Goal: Information Seeking & Learning: Compare options

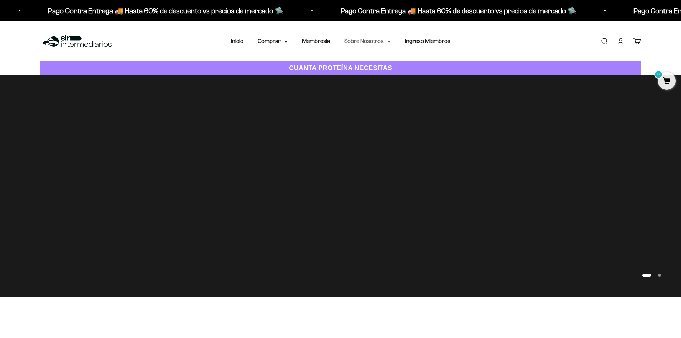
click at [381, 41] on summary "Sobre Nosotros" at bounding box center [367, 40] width 46 height 9
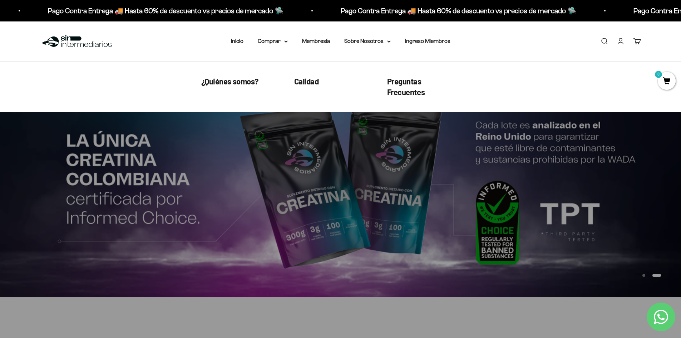
click at [164, 165] on img at bounding box center [340, 186] width 681 height 222
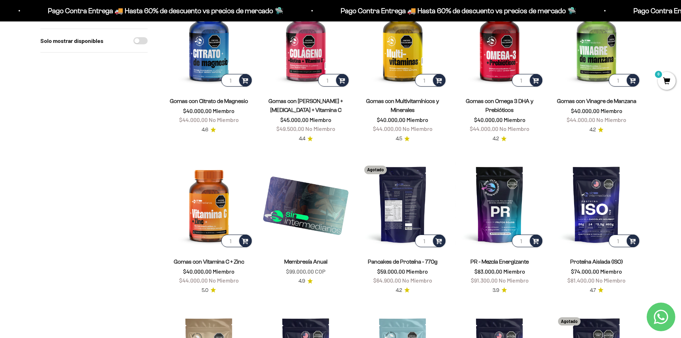
scroll to position [286, 0]
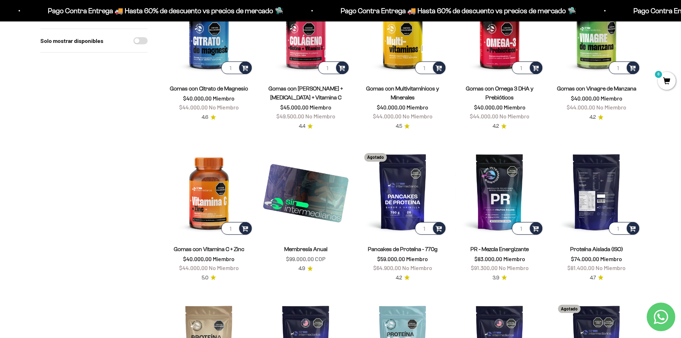
click at [595, 192] on img at bounding box center [597, 191] width 88 height 88
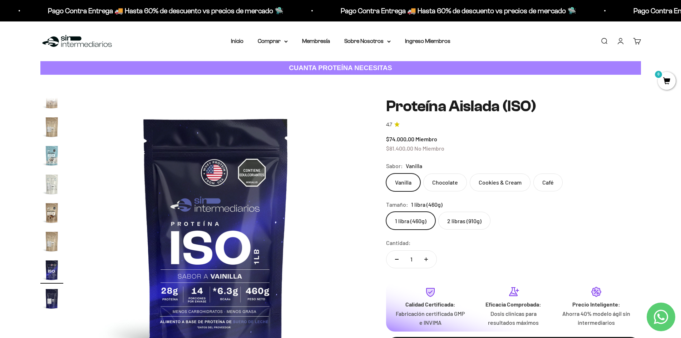
click at [53, 180] on img "Ir al artículo 13" at bounding box center [51, 184] width 23 height 23
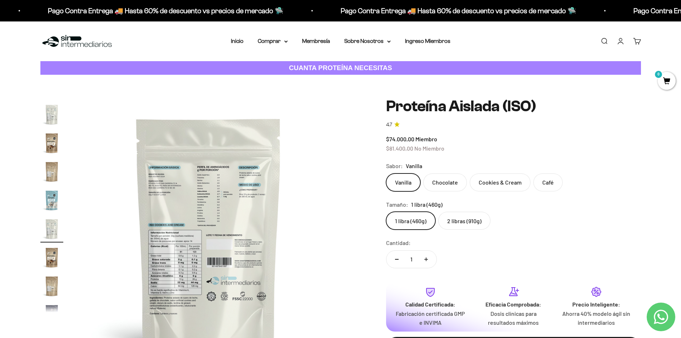
scroll to position [0, 3361]
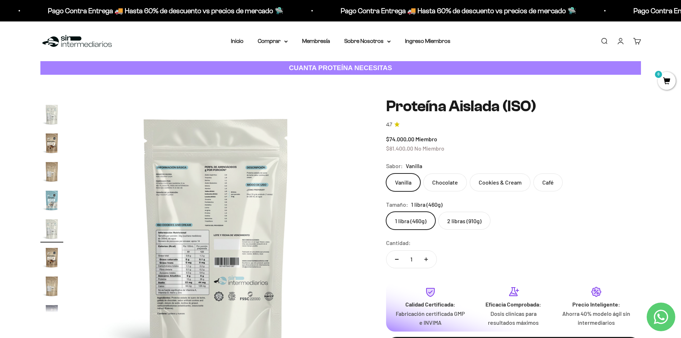
click at [461, 226] on label "2 libras (910g)" at bounding box center [464, 221] width 52 height 18
click at [386, 212] on input "2 libras (910g)" at bounding box center [386, 211] width 0 height 0
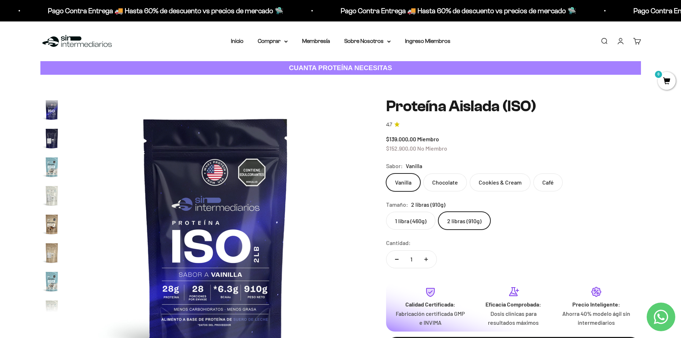
scroll to position [143, 0]
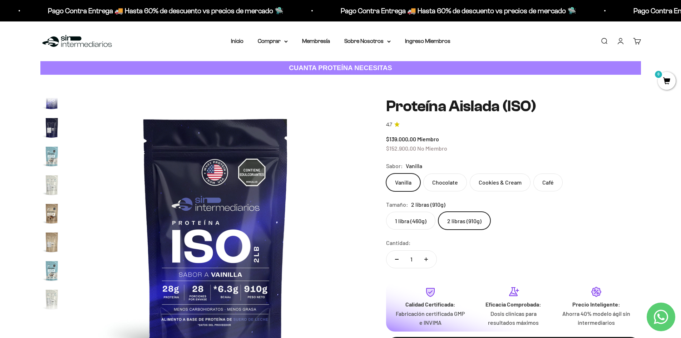
click at [55, 167] on img "Ir al artículo 8" at bounding box center [51, 156] width 23 height 23
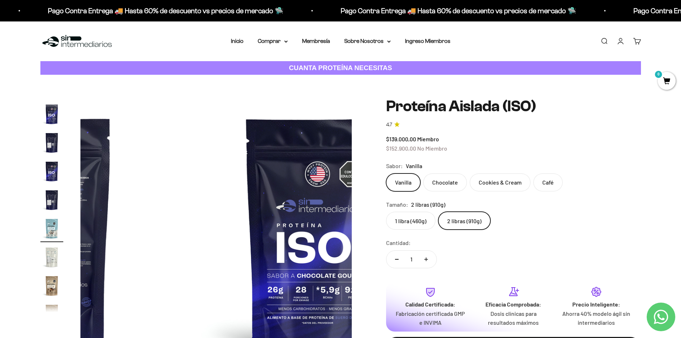
scroll to position [70, 0]
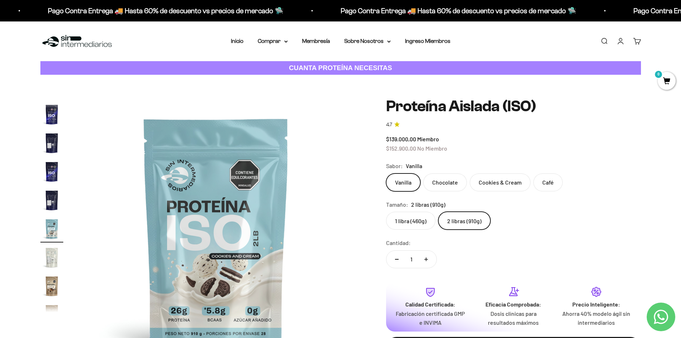
click at [57, 252] on img "Ir al artículo 9" at bounding box center [51, 257] width 23 height 23
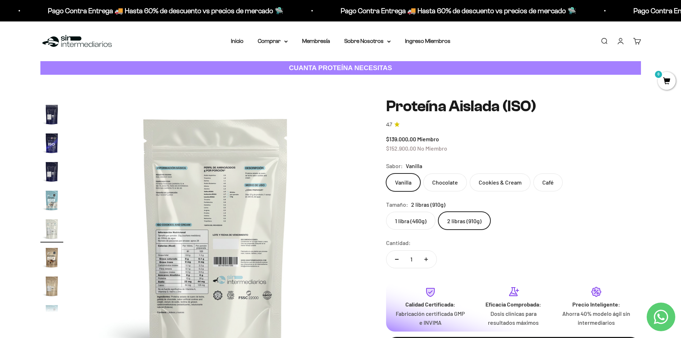
click at [196, 194] on img at bounding box center [215, 233] width 271 height 271
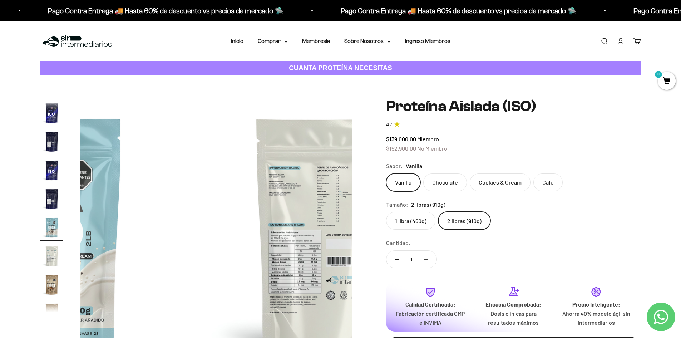
scroll to position [70, 0]
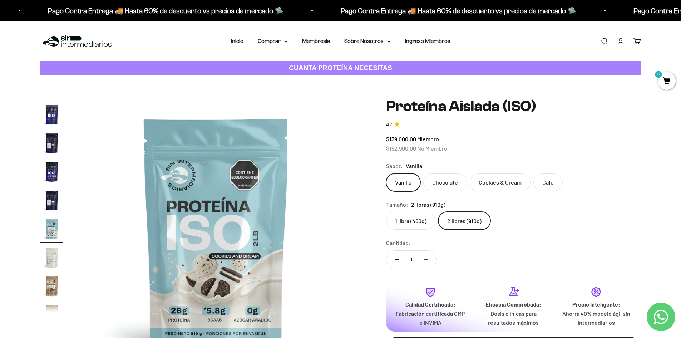
click at [46, 263] on img "Ir al artículo 9" at bounding box center [51, 257] width 23 height 23
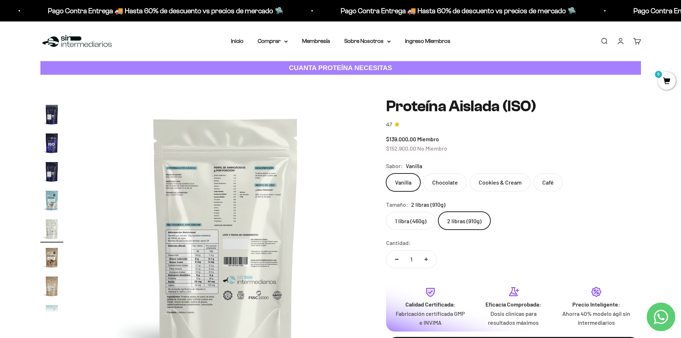
scroll to position [0, 0]
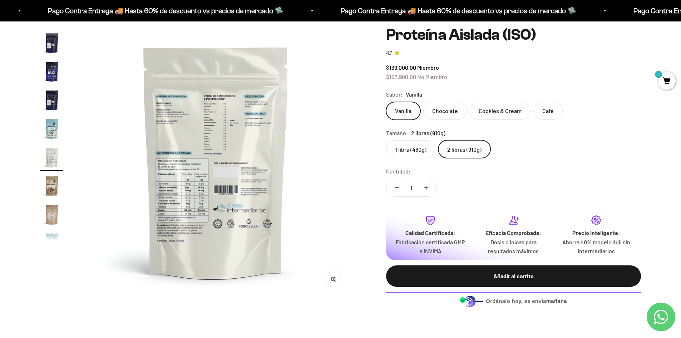
click at [335, 278] on circle "button" at bounding box center [333, 279] width 4 height 4
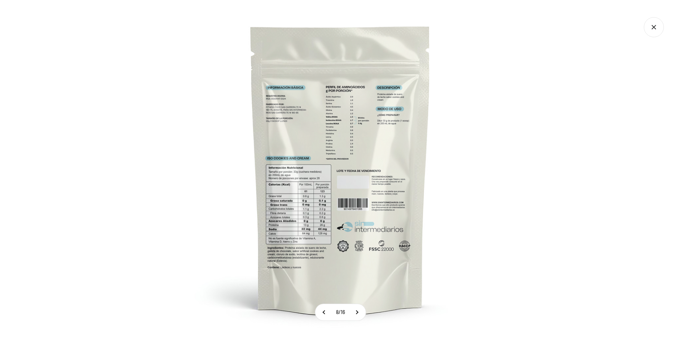
click at [299, 103] on img at bounding box center [341, 169] width 338 height 338
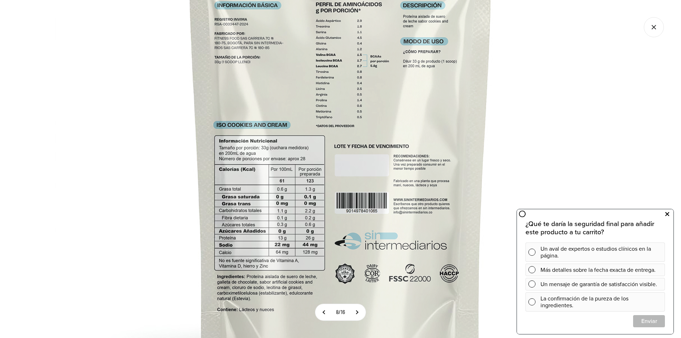
click at [667, 211] on icon at bounding box center [668, 214] width 4 height 9
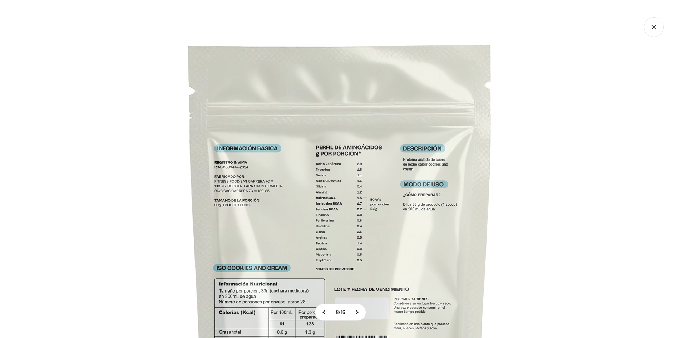
click at [616, 170] on img at bounding box center [341, 286] width 572 height 572
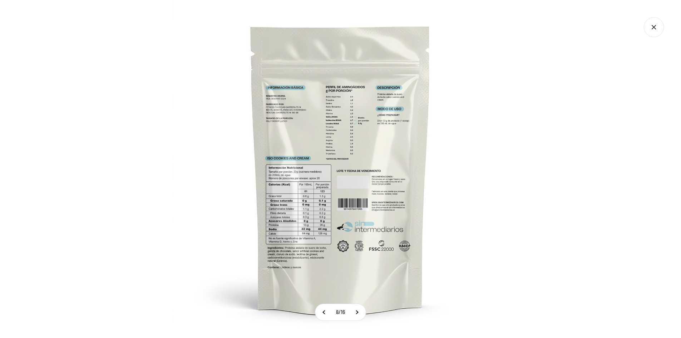
click at [661, 31] on icon "Cerrar galería" at bounding box center [654, 27] width 20 height 20
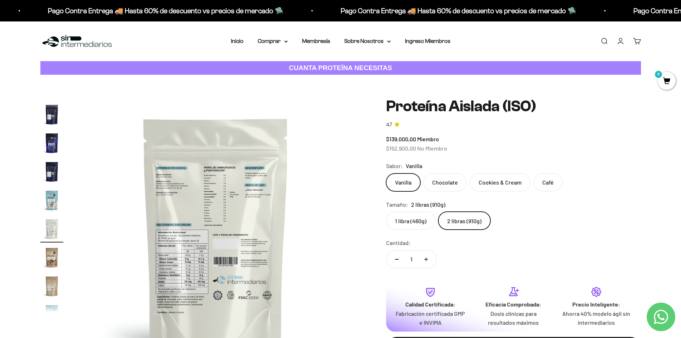
click at [52, 110] on img "Ir al artículo 5" at bounding box center [51, 114] width 23 height 23
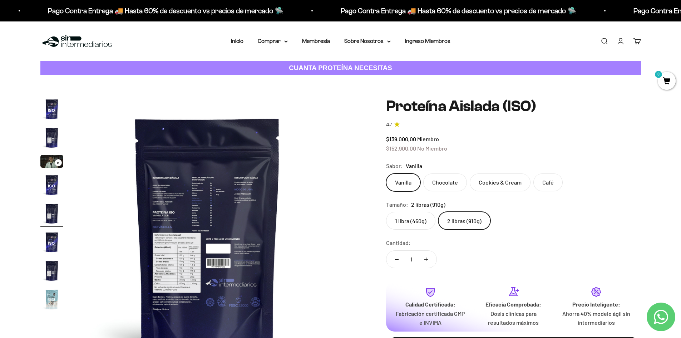
scroll to position [0, 1120]
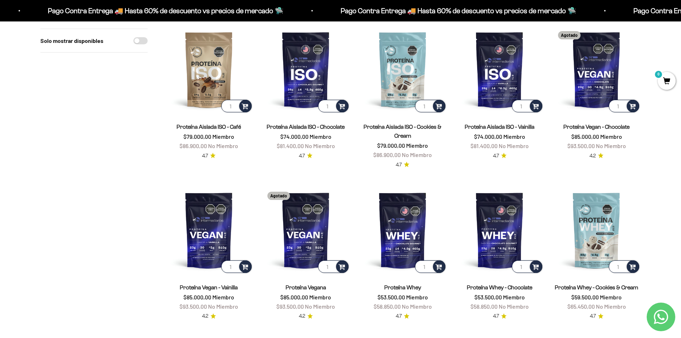
scroll to position [572, 0]
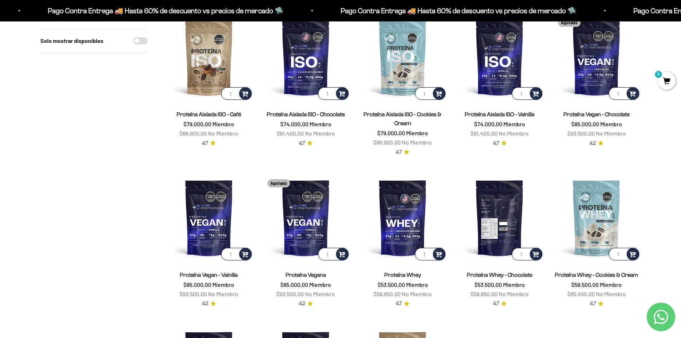
click at [508, 220] on img at bounding box center [500, 217] width 88 height 88
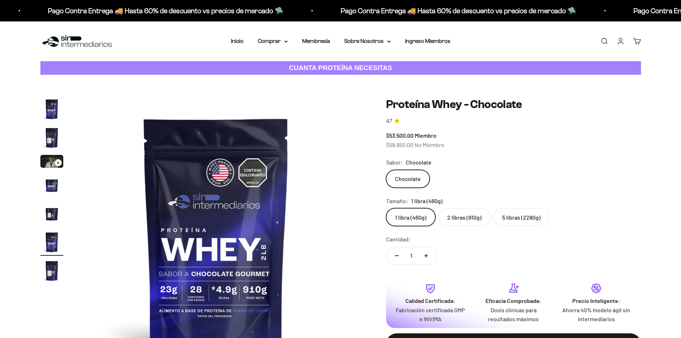
scroll to position [0, 1400]
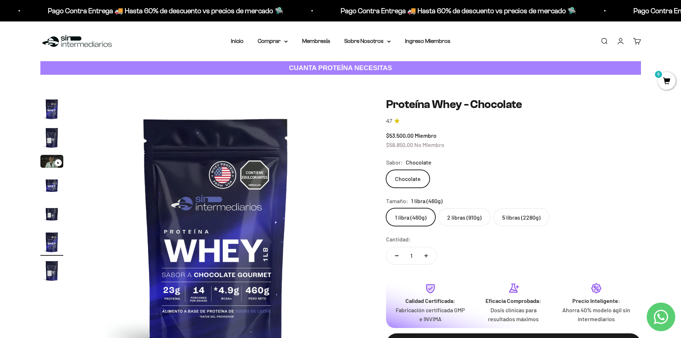
click at [53, 135] on img "Ir al artículo 2" at bounding box center [51, 137] width 23 height 23
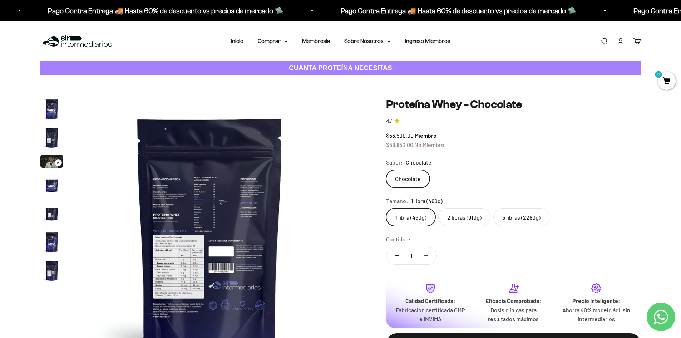
scroll to position [0, 280]
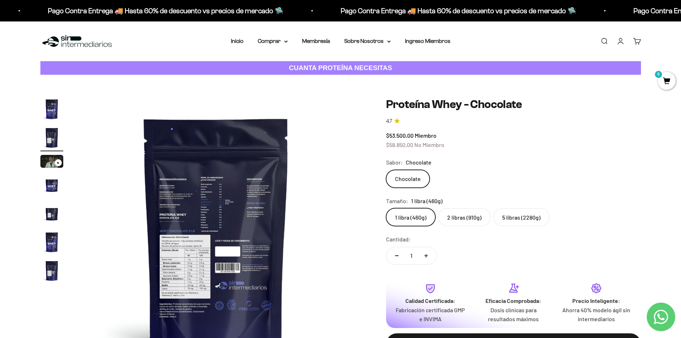
click at [218, 212] on img at bounding box center [215, 233] width 271 height 271
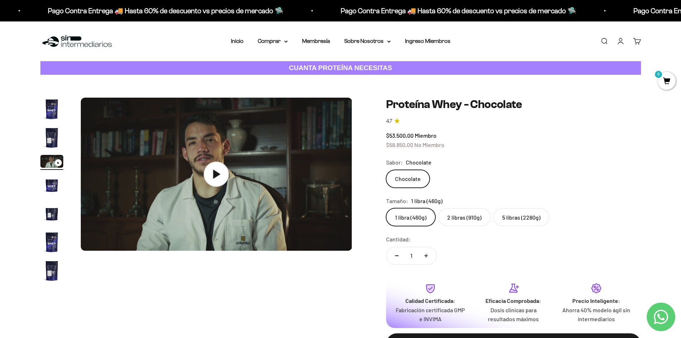
scroll to position [0, 560]
click at [46, 133] on img "Ir al artículo 2" at bounding box center [51, 137] width 23 height 23
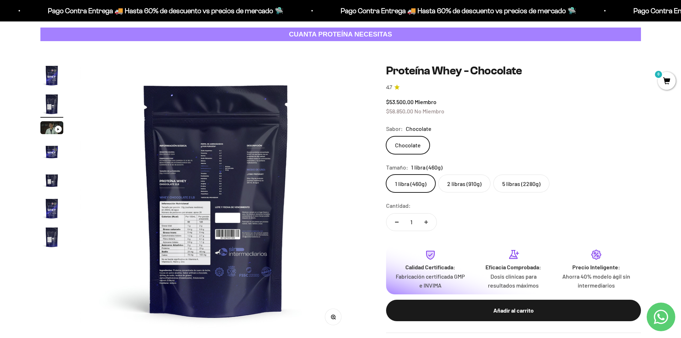
scroll to position [72, 0]
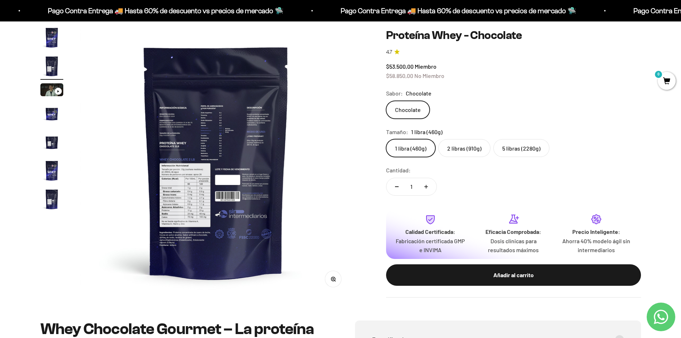
click at [335, 279] on icon "button" at bounding box center [333, 279] width 5 height 5
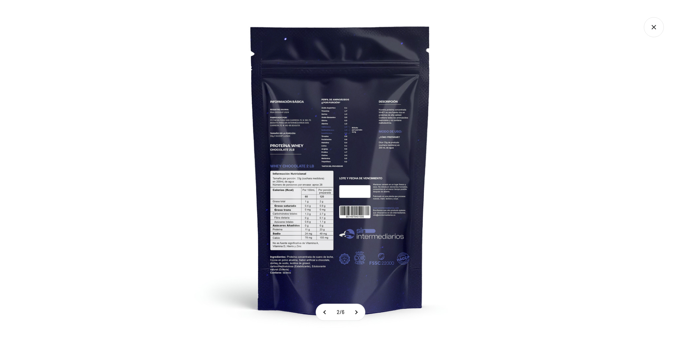
click at [308, 141] on img at bounding box center [341, 169] width 338 height 338
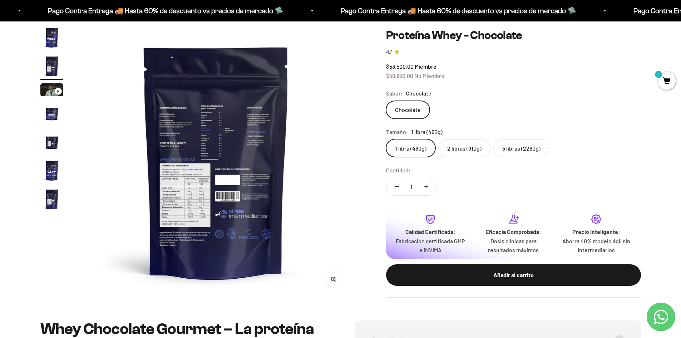
click at [521, 153] on label "5 libras (2280g)" at bounding box center [522, 148] width 56 height 18
click at [386, 139] on input "5 libras (2280g)" at bounding box center [386, 139] width 0 height 0
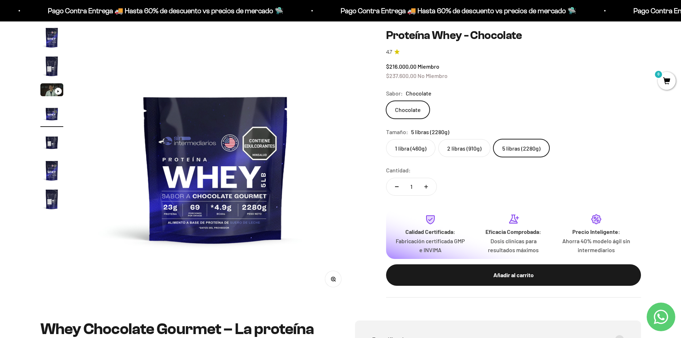
click at [54, 62] on img "Ir al artículo 2" at bounding box center [51, 66] width 23 height 23
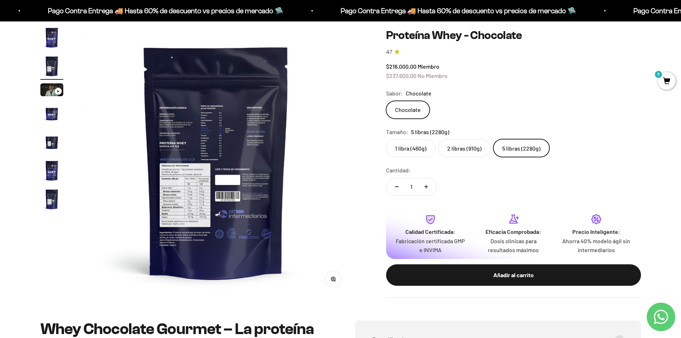
click at [259, 147] on img at bounding box center [215, 161] width 271 height 271
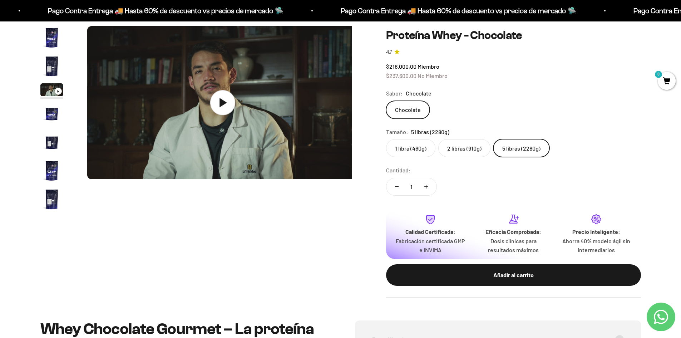
scroll to position [0, 560]
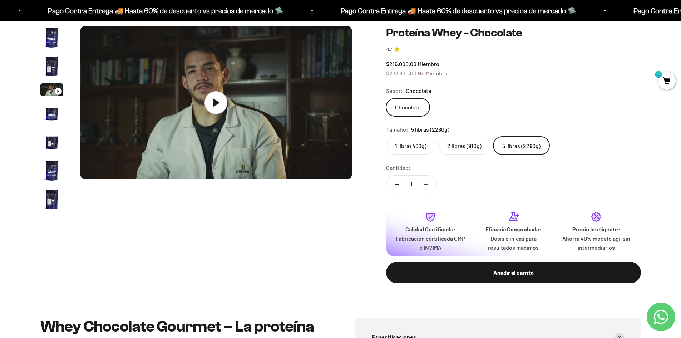
click at [52, 61] on img "Ir al artículo 2" at bounding box center [51, 66] width 23 height 23
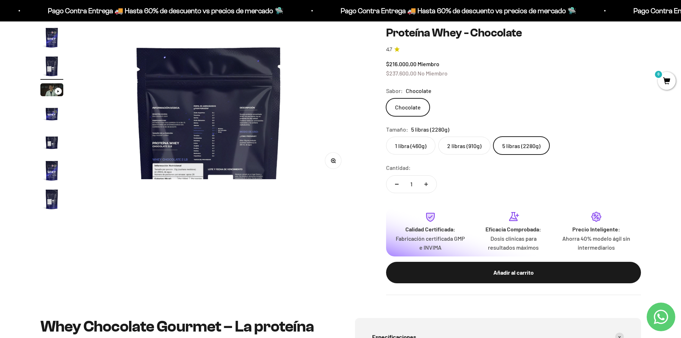
scroll to position [0, 280]
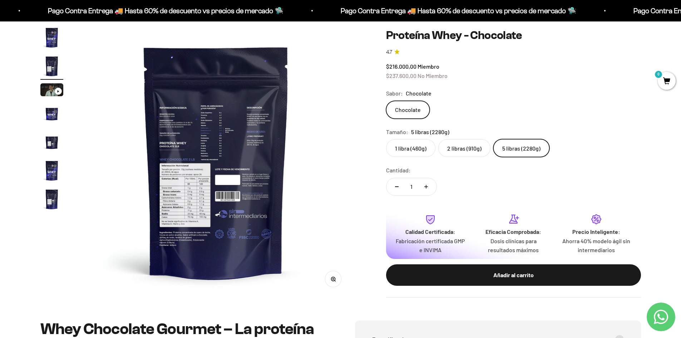
click at [329, 284] on button "Zoom" at bounding box center [333, 279] width 16 height 16
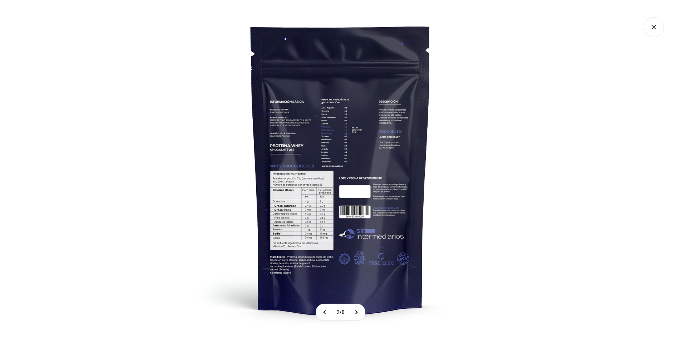
click at [276, 138] on img at bounding box center [341, 169] width 338 height 338
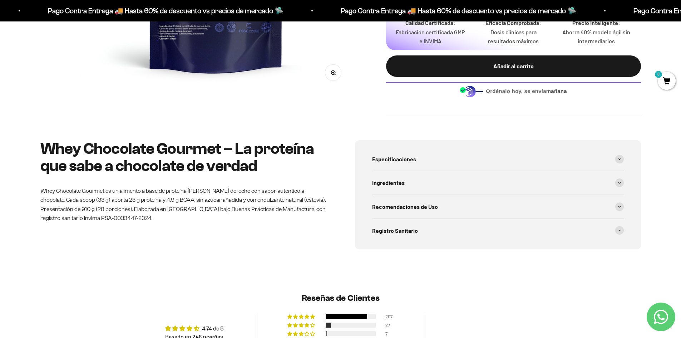
scroll to position [286, 0]
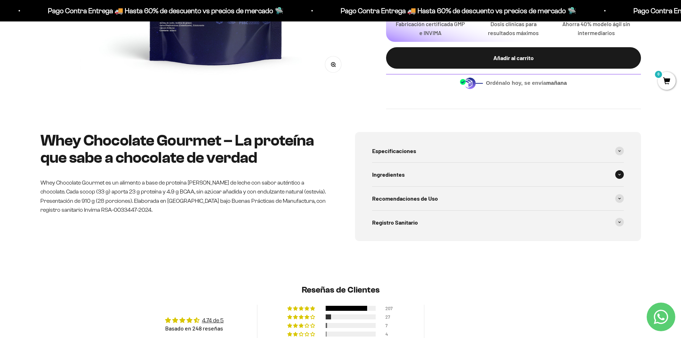
click at [421, 178] on div "Ingredientes" at bounding box center [498, 175] width 252 height 24
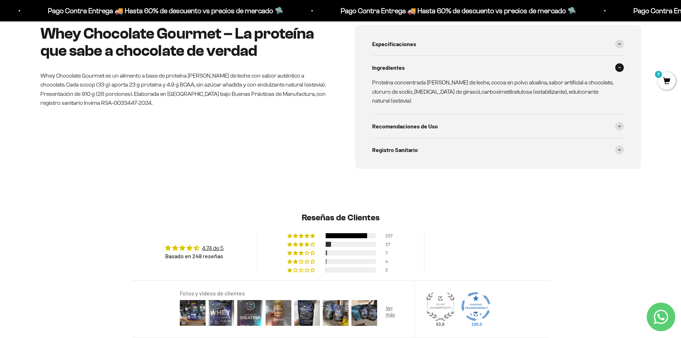
scroll to position [393, 0]
click at [384, 232] on div "207" at bounding box center [341, 234] width 107 height 5
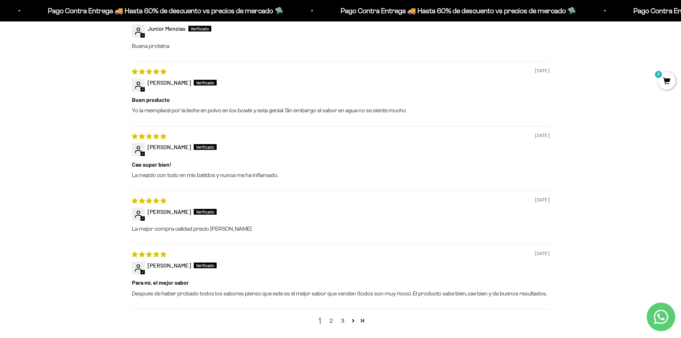
scroll to position [828, 0]
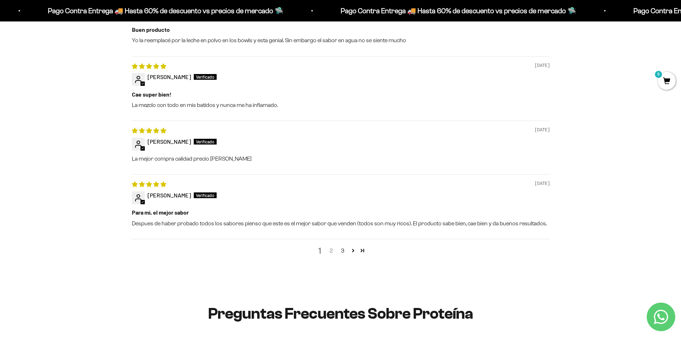
click at [329, 246] on link "2" at bounding box center [331, 250] width 11 height 9
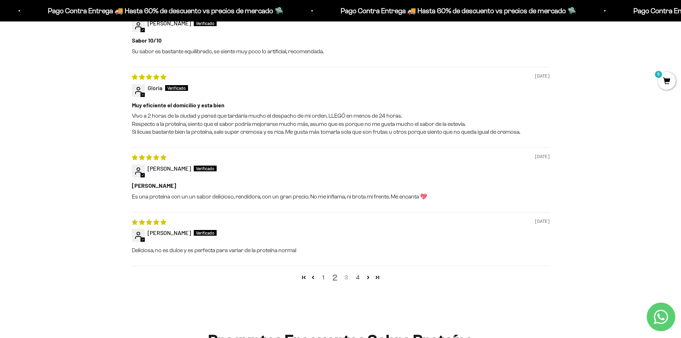
click at [345, 273] on link "3" at bounding box center [346, 277] width 11 height 9
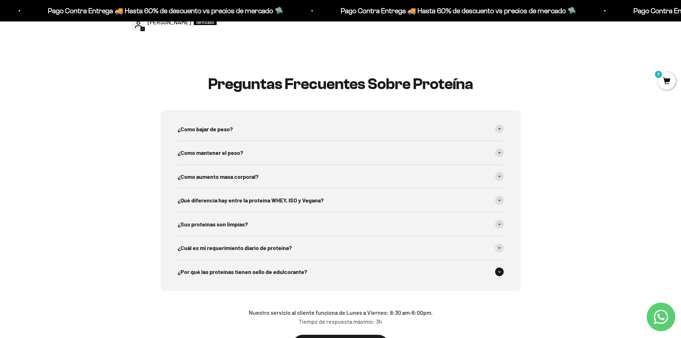
scroll to position [756, 0]
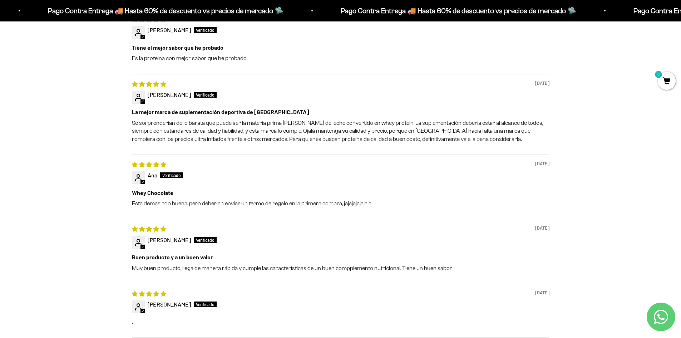
click at [428, 14] on p "Pago Contra Entrega 🚚 Hasta 60% de descuento vs precios de mercado 🛸" at bounding box center [433, 10] width 236 height 11
click at [425, 11] on p "Pago Contra Entrega 🚚 Hasta 60% de descuento vs precios de mercado 🛸" at bounding box center [449, 10] width 236 height 11
click at [425, 11] on p "Pago Contra Entrega 🚚 Hasta 60% de descuento vs precios de mercado 🛸" at bounding box center [438, 10] width 236 height 11
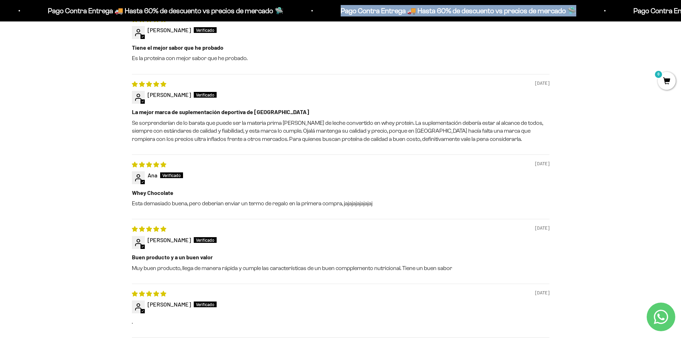
click at [425, 11] on p "Pago Contra Entrega 🚚 Hasta 60% de descuento vs precios de mercado 🛸" at bounding box center [438, 10] width 236 height 11
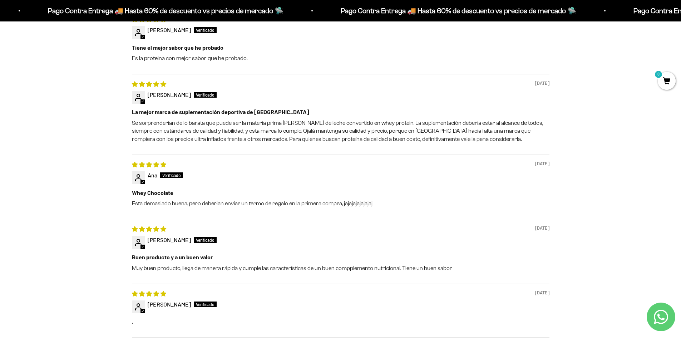
click at [45, 12] on p "Pago Contra Entrega 🚚 Hasta 60% de descuento vs precios de mercado 🛸" at bounding box center [70, 10] width 236 height 11
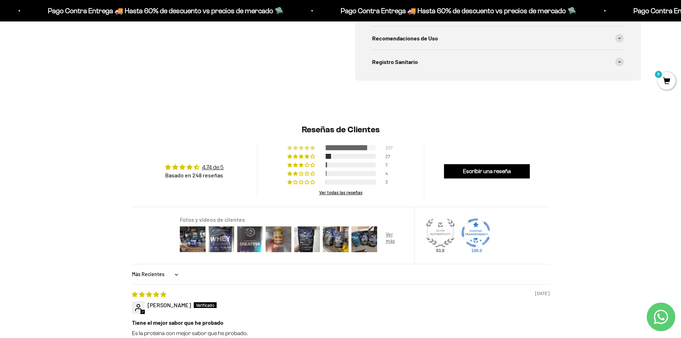
scroll to position [0, 0]
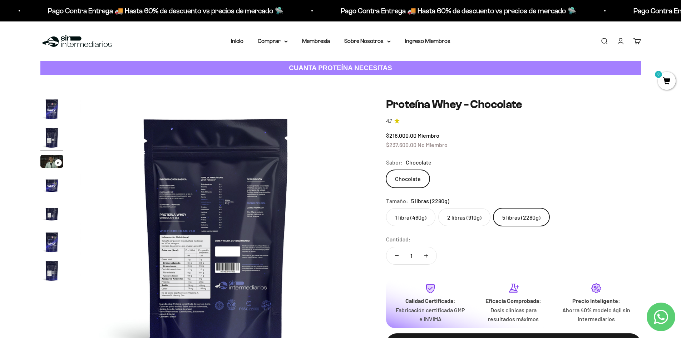
click at [72, 44] on img at bounding box center [76, 41] width 73 height 15
click at [402, 218] on label "1 libra (460g)" at bounding box center [410, 217] width 49 height 18
click at [386, 208] on input "1 libra (460g)" at bounding box center [386, 208] width 0 height 0
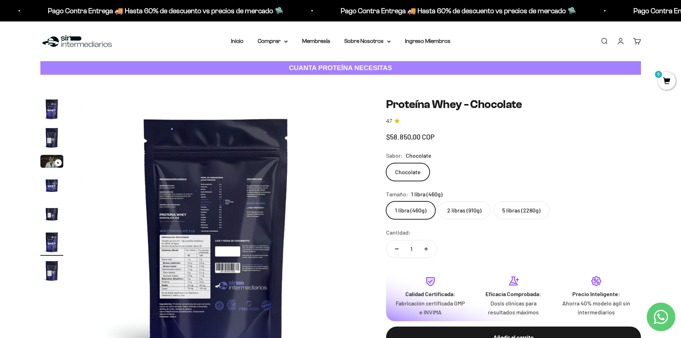
scroll to position [0, 1400]
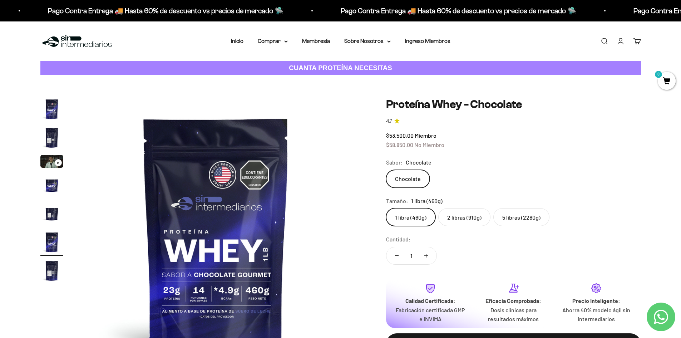
click at [515, 215] on label "5 libras (2280g)" at bounding box center [522, 217] width 56 height 18
click at [386, 208] on input "5 libras (2280g)" at bounding box center [386, 208] width 0 height 0
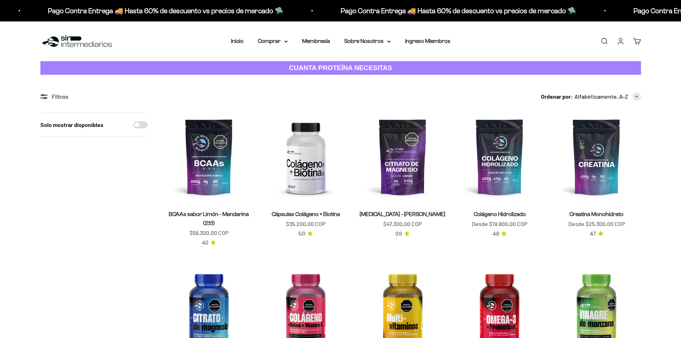
scroll to position [572, 0]
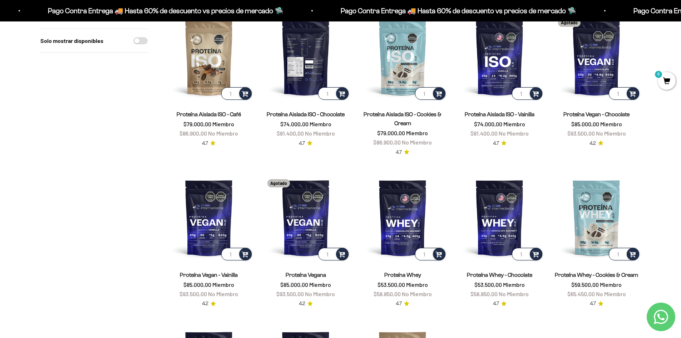
click at [303, 55] on img at bounding box center [306, 57] width 88 height 88
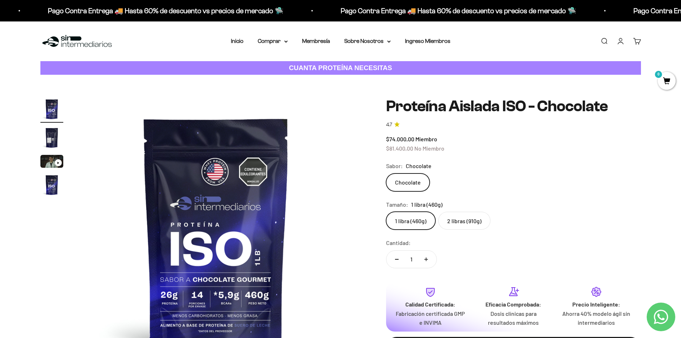
drag, startPoint x: 130, startPoint y: 7, endPoint x: 56, endPoint y: 131, distance: 144.3
click at [56, 131] on img "Ir al artículo 2" at bounding box center [51, 137] width 23 height 23
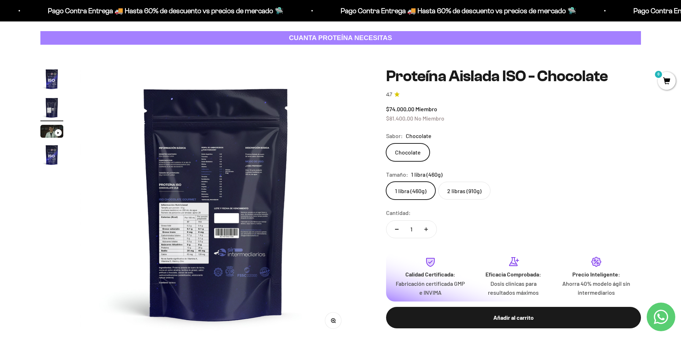
scroll to position [72, 0]
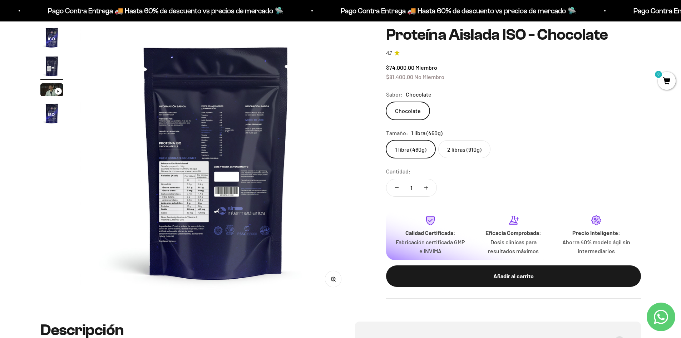
click at [329, 284] on button "Zoom" at bounding box center [333, 279] width 16 height 16
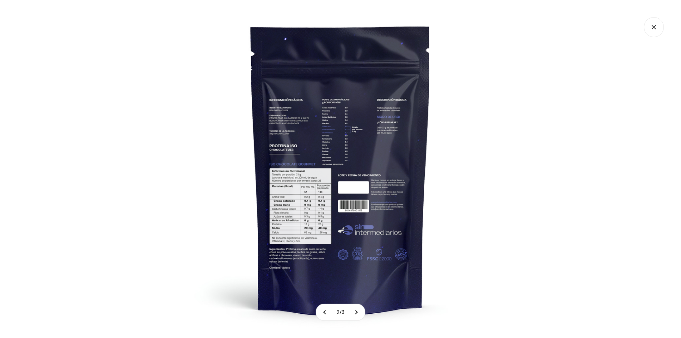
click at [272, 188] on img at bounding box center [341, 169] width 338 height 338
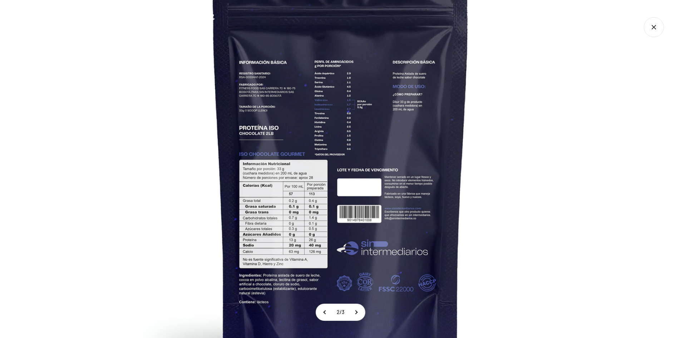
click at [657, 25] on icon "Cerrar galería" at bounding box center [654, 27] width 20 height 20
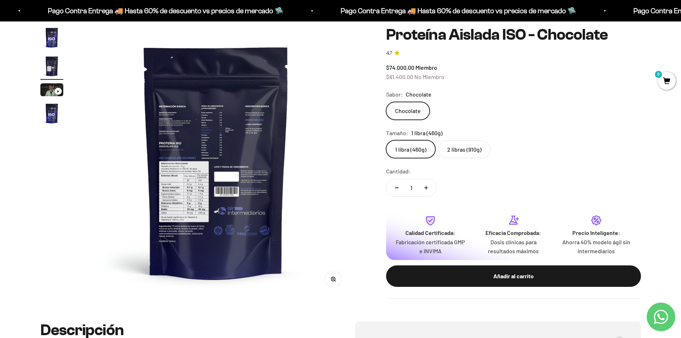
click at [471, 152] on label "2 libras (910g)" at bounding box center [464, 149] width 52 height 18
click at [386, 140] on input "2 libras (910g)" at bounding box center [386, 140] width 0 height 0
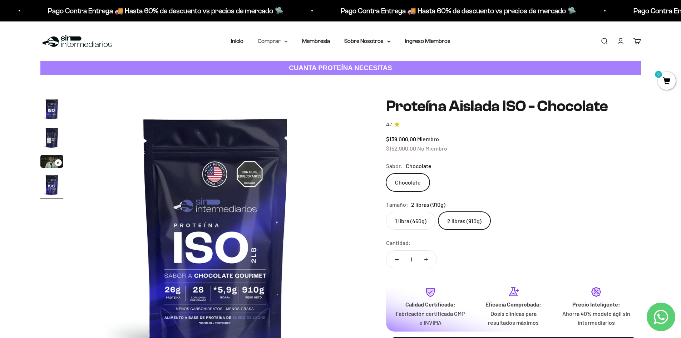
click at [280, 44] on summary "Comprar" at bounding box center [273, 40] width 30 height 9
click at [291, 68] on summary "Proteínas" at bounding box center [291, 63] width 59 height 9
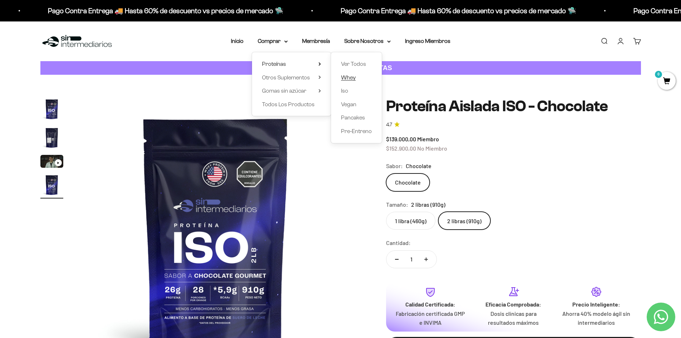
click at [361, 79] on link "Whey" at bounding box center [356, 77] width 31 height 9
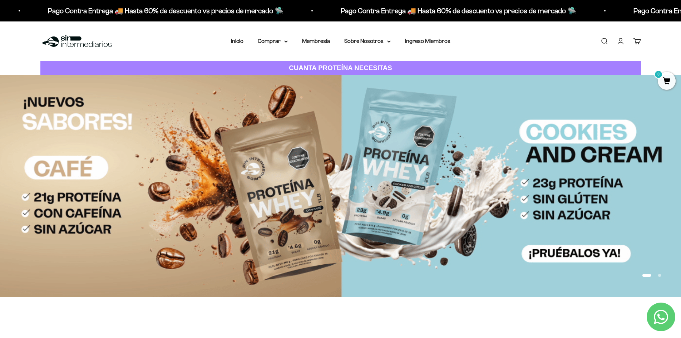
click at [308, 45] on li "Membresía" at bounding box center [316, 40] width 28 height 9
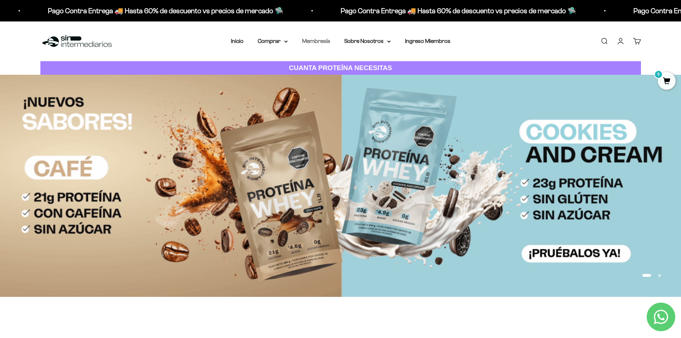
click at [310, 43] on link "Membresía" at bounding box center [316, 41] width 28 height 6
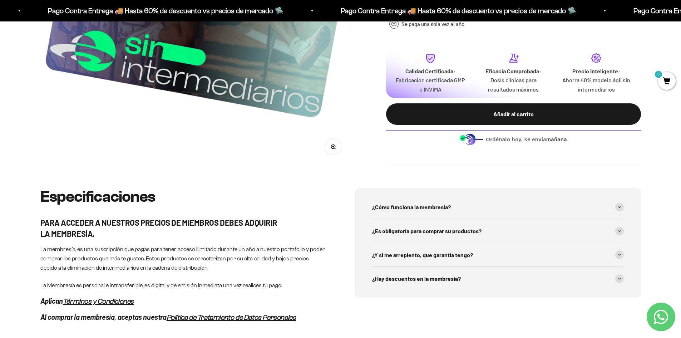
scroll to position [250, 0]
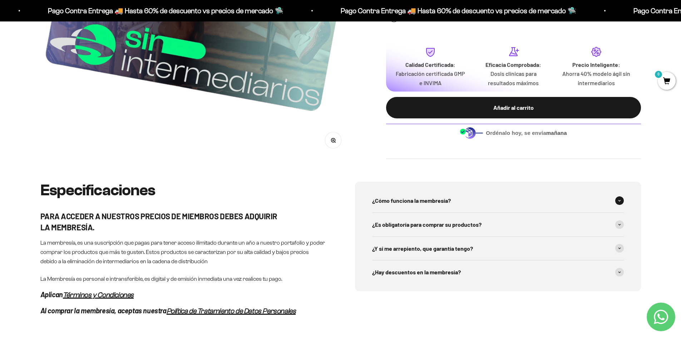
click at [621, 203] on span at bounding box center [619, 200] width 9 height 9
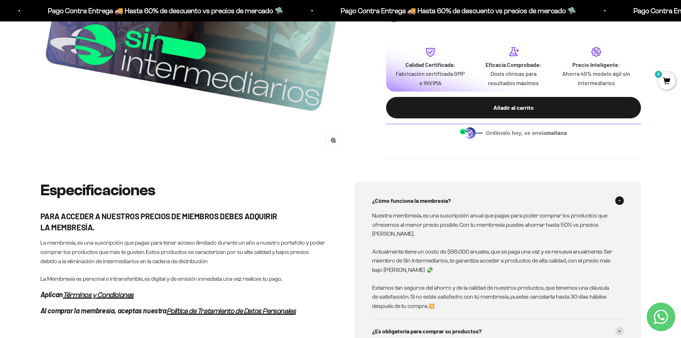
click at [621, 203] on span at bounding box center [619, 200] width 9 height 9
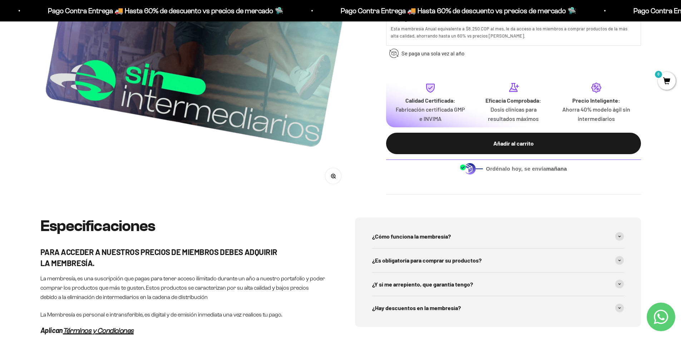
scroll to position [0, 0]
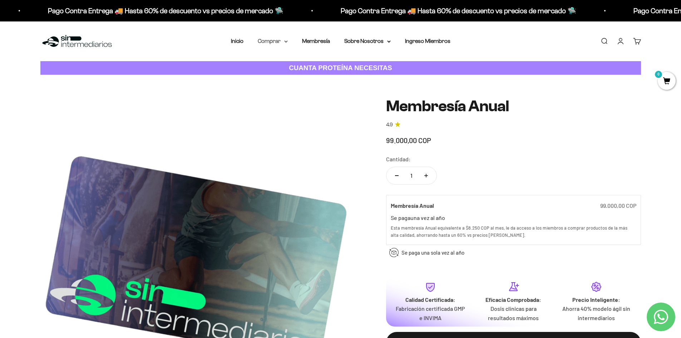
click at [279, 41] on summary "Comprar" at bounding box center [273, 40] width 30 height 9
click at [289, 81] on span "Otros Suplementos" at bounding box center [286, 77] width 48 height 9
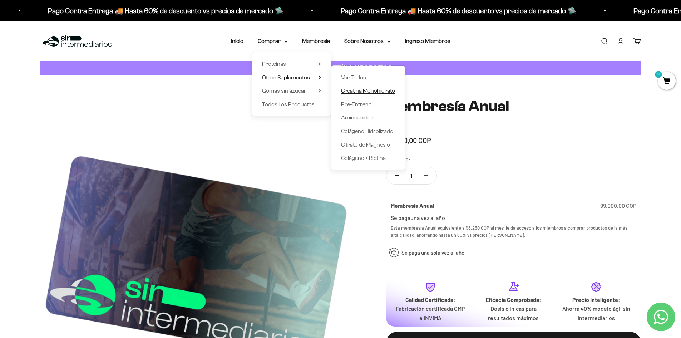
click at [358, 92] on span "Creatina Monohidrato" at bounding box center [368, 91] width 54 height 6
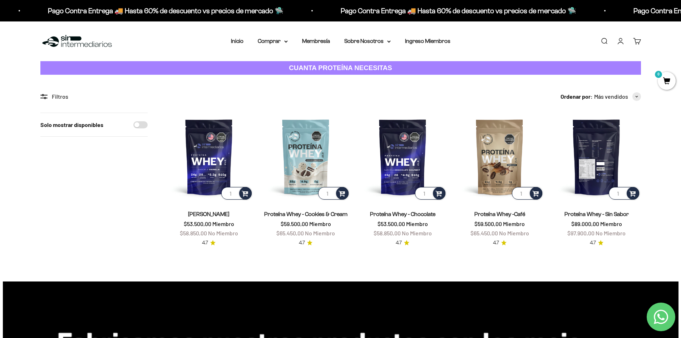
click at [593, 156] on img at bounding box center [597, 157] width 88 height 88
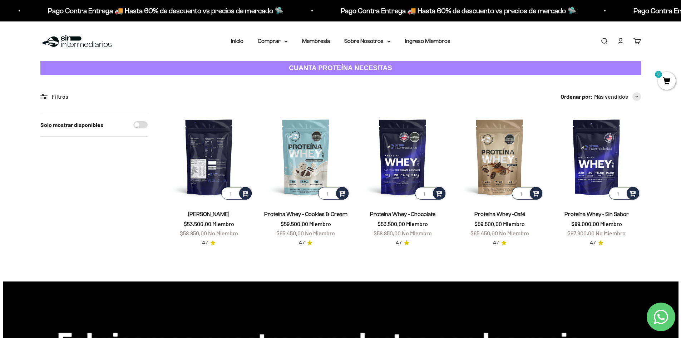
click at [219, 146] on img at bounding box center [209, 157] width 88 height 88
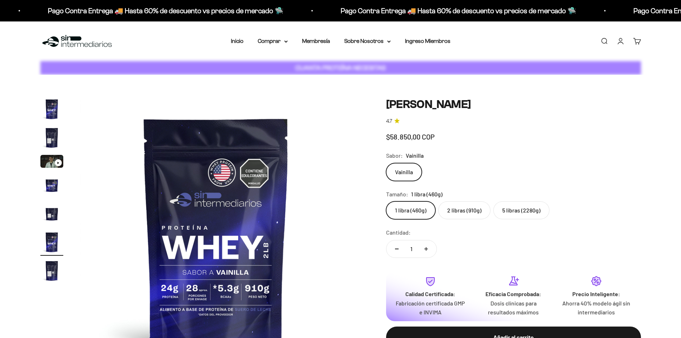
scroll to position [0, 1400]
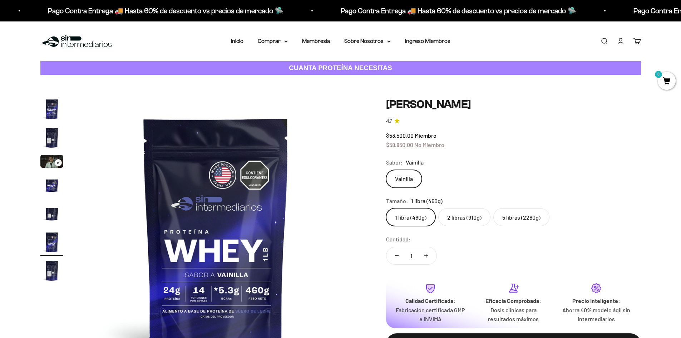
click at [455, 224] on label "2 libras (910g)" at bounding box center [464, 217] width 52 height 18
click at [386, 208] on input "2 libras (910g)" at bounding box center [386, 208] width 0 height 0
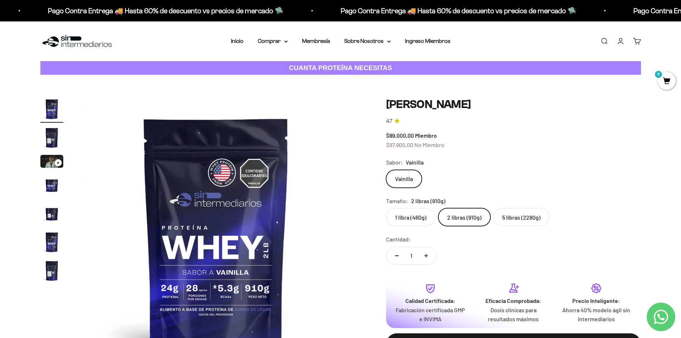
click at [517, 211] on label "5 libras (2280g)" at bounding box center [522, 217] width 56 height 18
click at [386, 208] on input "5 libras (2280g)" at bounding box center [386, 208] width 0 height 0
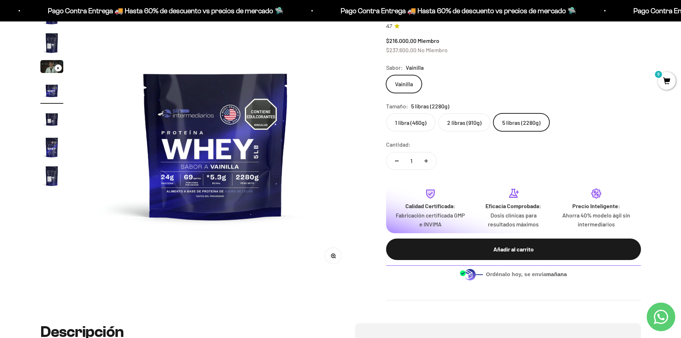
scroll to position [250, 0]
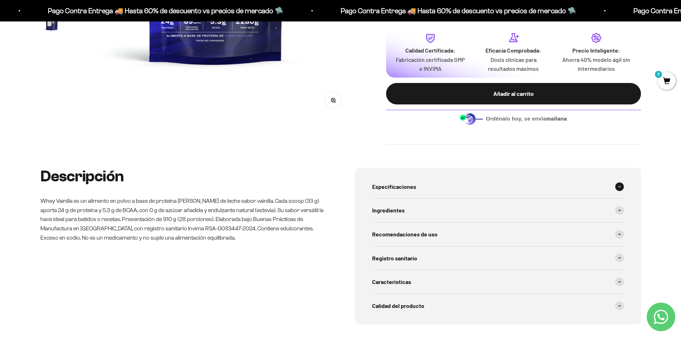
click at [416, 188] on div "Especificaciones" at bounding box center [498, 187] width 252 height 24
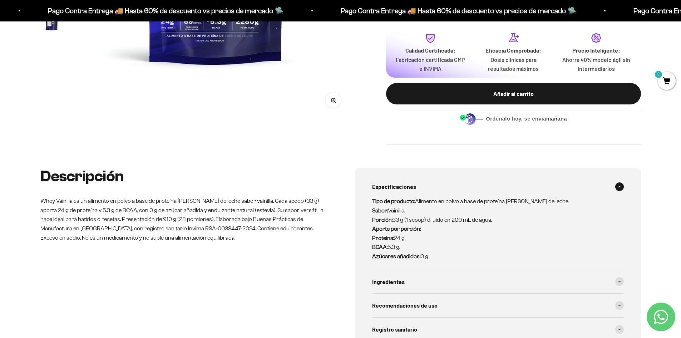
click at [403, 192] on div "Especificaciones" at bounding box center [498, 187] width 252 height 24
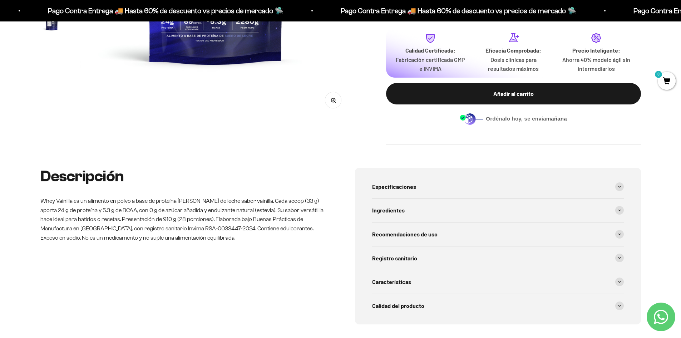
scroll to position [0, 0]
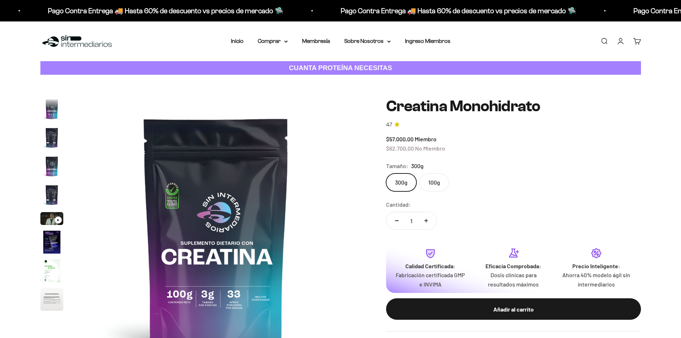
click at [440, 184] on label "100g" at bounding box center [435, 182] width 30 height 18
click at [386, 173] on input "100g" at bounding box center [386, 173] width 0 height 0
radio input "true"
drag, startPoint x: 404, startPoint y: 181, endPoint x: 396, endPoint y: 187, distance: 10.0
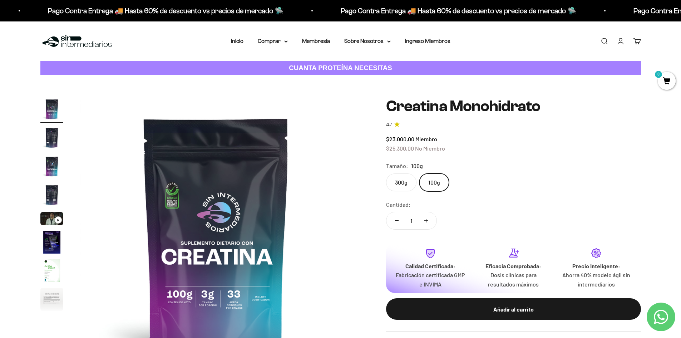
click at [404, 182] on label "300g" at bounding box center [401, 182] width 30 height 18
click at [386, 173] on input "300g" at bounding box center [386, 173] width 0 height 0
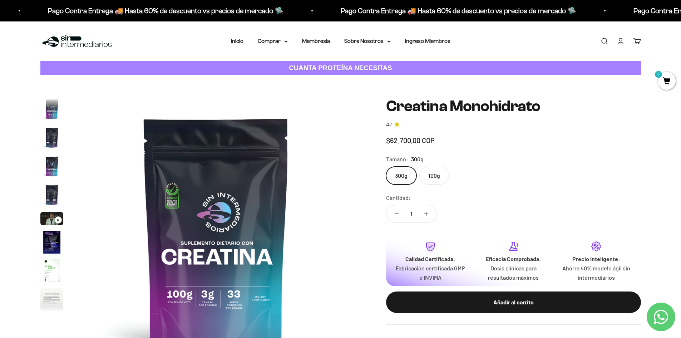
scroll to position [29, 0]
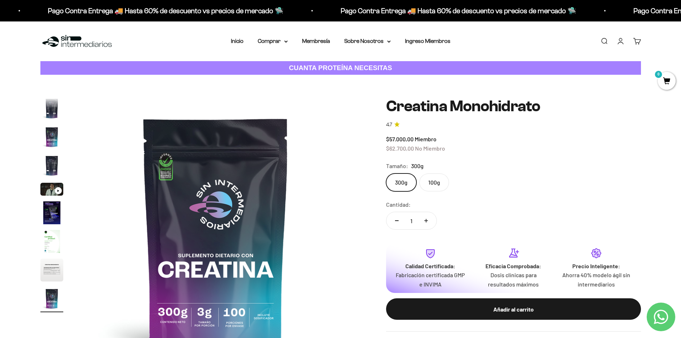
click at [51, 207] on img "Ir al artículo 6" at bounding box center [51, 212] width 23 height 23
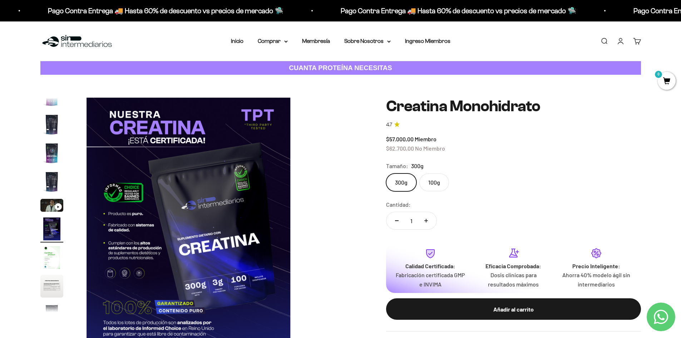
scroll to position [0, 1400]
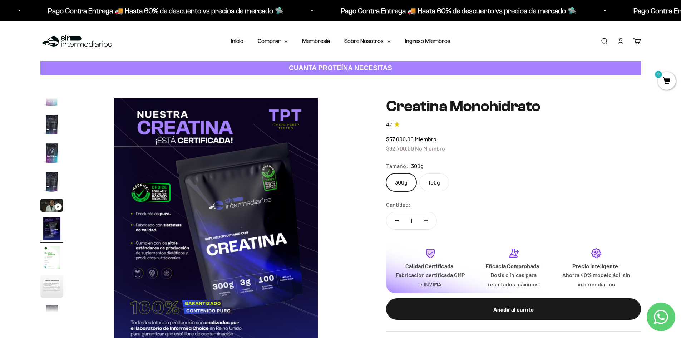
click at [55, 255] on img "Ir al artículo 7" at bounding box center [51, 257] width 23 height 23
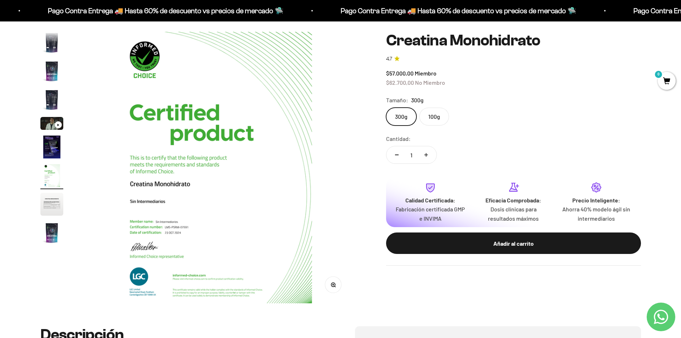
scroll to position [72, 0]
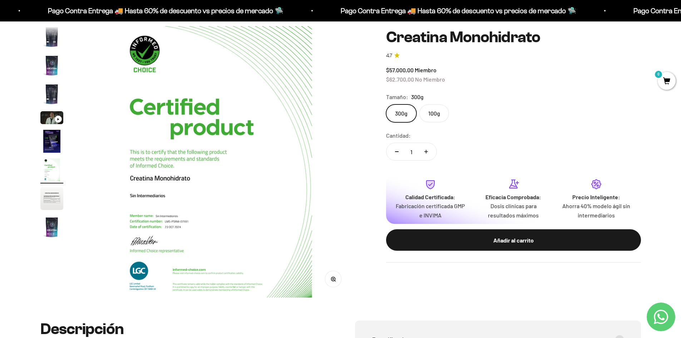
click at [50, 192] on img "Ir al artículo 8" at bounding box center [51, 198] width 23 height 23
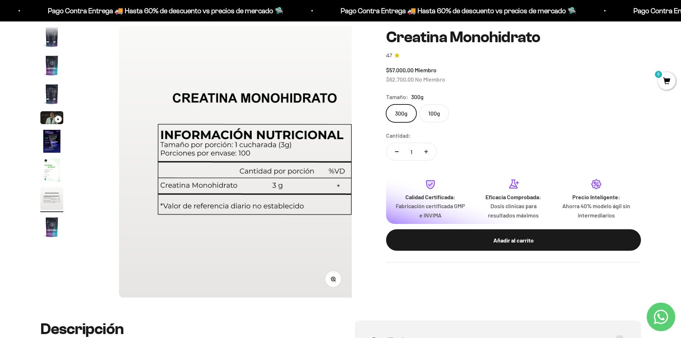
scroll to position [0, 1961]
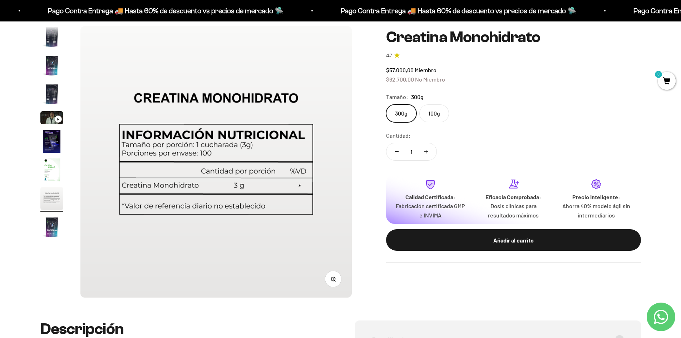
click at [54, 62] on img "Ir al artículo 3" at bounding box center [51, 65] width 23 height 23
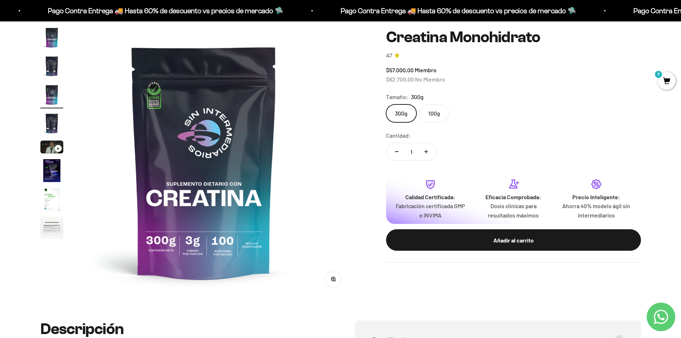
scroll to position [0, 560]
